Goal: Task Accomplishment & Management: Manage account settings

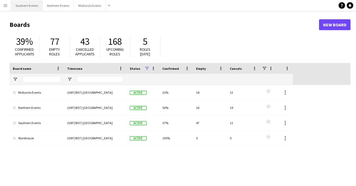
click at [29, 8] on button "Southern Events Close" at bounding box center [27, 5] width 32 height 11
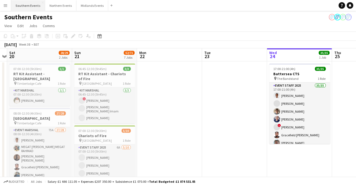
scroll to position [0, 120]
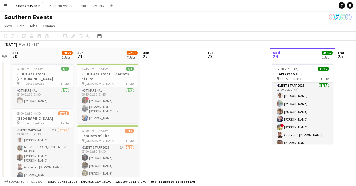
click at [7, 6] on app-icon "Menu" at bounding box center [5, 5] width 4 height 4
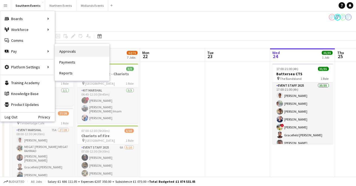
click at [70, 53] on link "Approvals" at bounding box center [82, 51] width 54 height 11
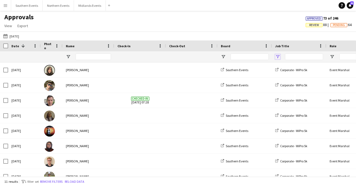
click at [278, 57] on span "Open Filter Menu" at bounding box center [277, 56] width 5 height 5
click at [253, 20] on div "Approvals View Customise view Customise filters Reset Filters Reset View Reset …" at bounding box center [178, 22] width 356 height 18
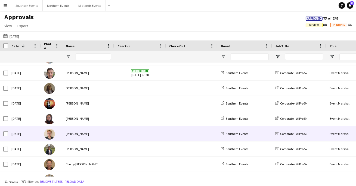
scroll to position [53, 0]
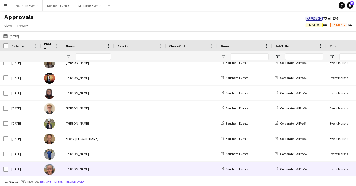
click at [149, 163] on span at bounding box center [139, 169] width 45 height 15
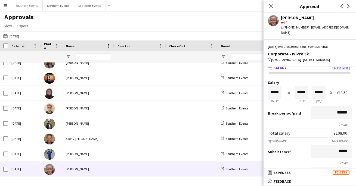
scroll to position [0, 0]
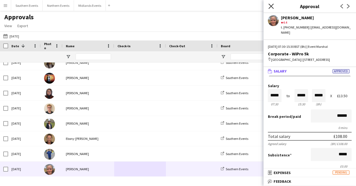
click at [269, 7] on icon "Close pop-in" at bounding box center [270, 6] width 5 height 5
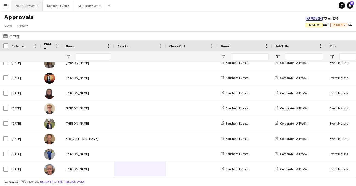
click at [25, 7] on button "Southern Events Close" at bounding box center [27, 5] width 32 height 11
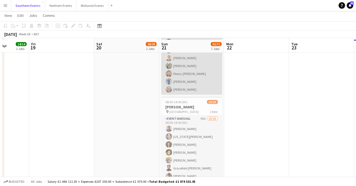
scroll to position [322, 0]
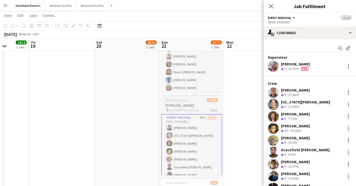
click at [190, 103] on h3 "[PERSON_NAME]" at bounding box center [191, 105] width 61 height 5
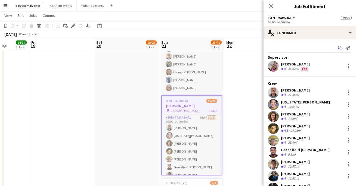
click at [338, 50] on app-icon "Start chat" at bounding box center [340, 48] width 8 height 8
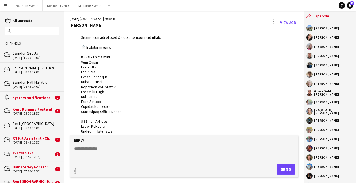
scroll to position [409, 0]
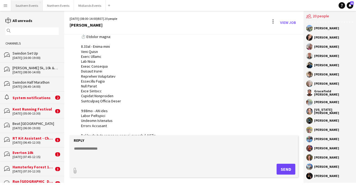
click at [26, 5] on button "Southern Events Close" at bounding box center [27, 5] width 32 height 11
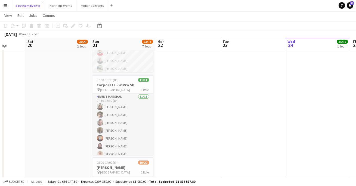
scroll to position [259, 0]
